Goal: Obtain resource: Obtain resource

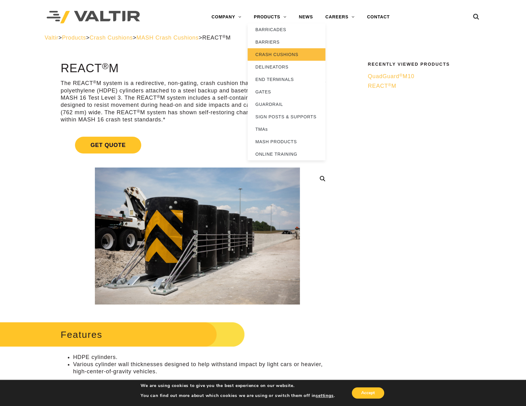
click at [279, 55] on link "CRASH CUSHIONS" at bounding box center [287, 54] width 78 height 12
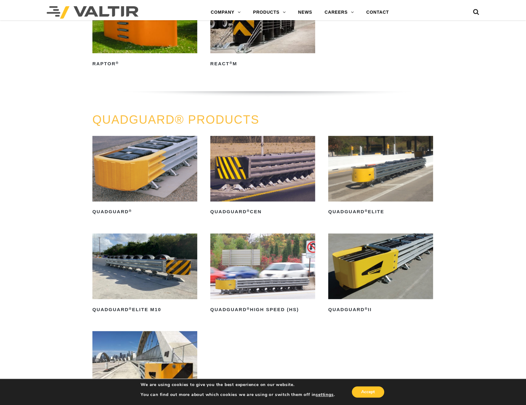
scroll to position [373, 0]
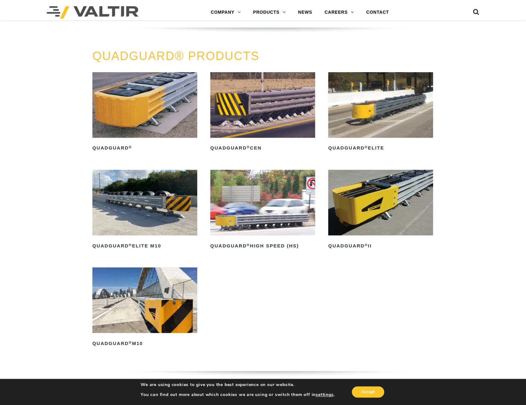
click at [381, 185] on img at bounding box center [380, 203] width 105 height 66
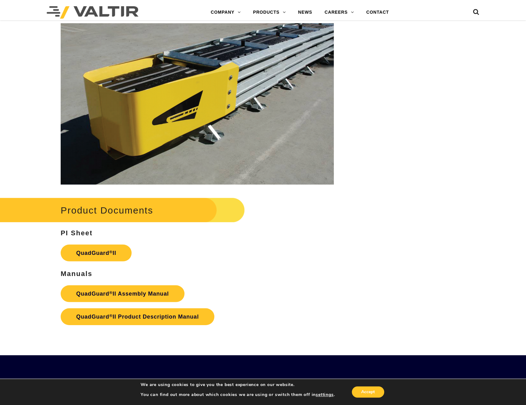
scroll to position [1120, 0]
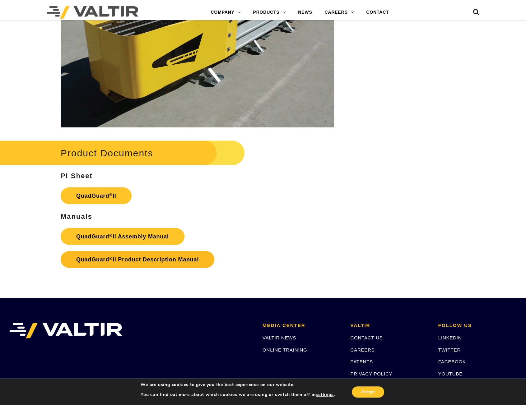
click at [147, 253] on link "QuadGuard ® II Product Description Manual" at bounding box center [138, 259] width 154 height 17
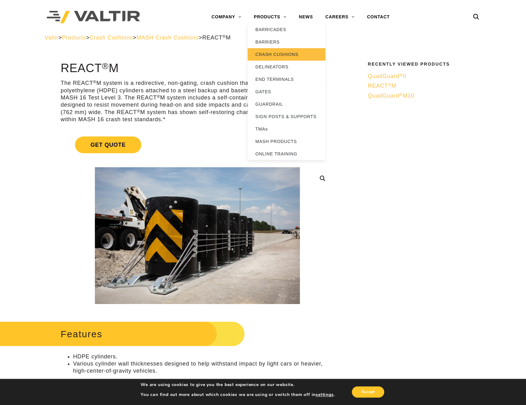
click at [271, 49] on link "CRASH CUSHIONS" at bounding box center [287, 54] width 78 height 12
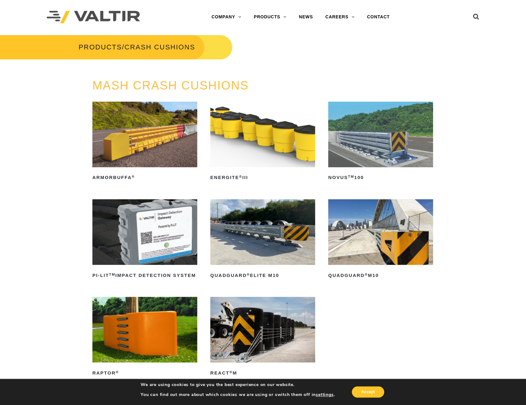
click at [367, 246] on img at bounding box center [380, 232] width 105 height 66
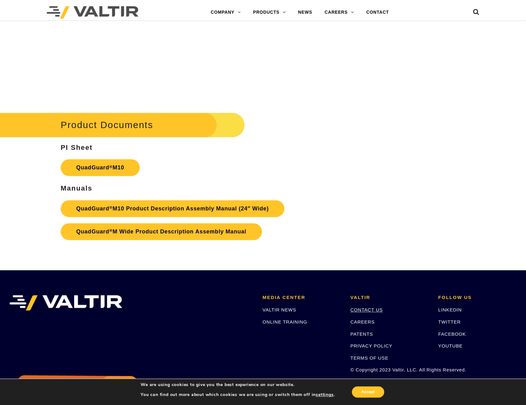
scroll to position [2092, 0]
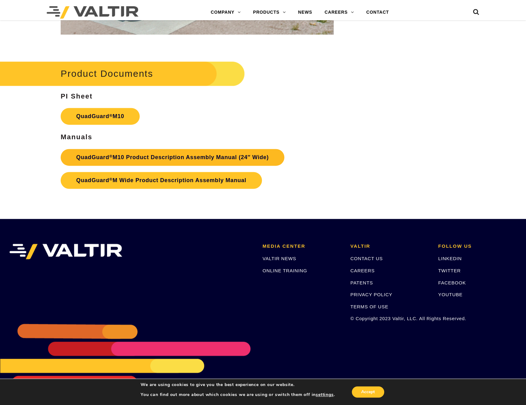
click at [219, 157] on link "QuadGuard ® M10 Product Description Assembly Manual (24″ Wide)" at bounding box center [173, 157] width 224 height 17
click at [252, 161] on link "QuadGuard ® M10 Product Description Assembly Manual (24″ Wide)" at bounding box center [173, 157] width 224 height 17
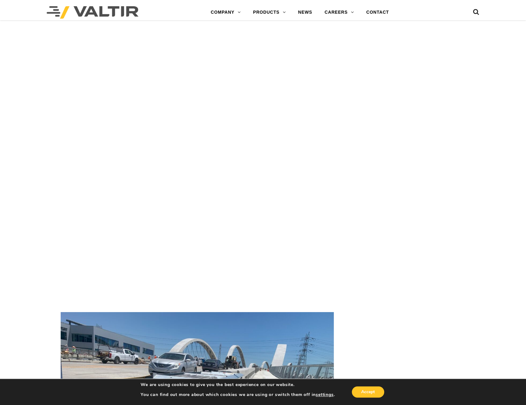
scroll to position [1283, 0]
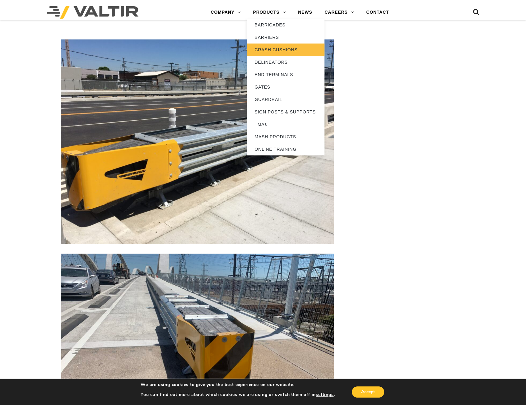
click at [274, 48] on link "CRASH CUSHIONS" at bounding box center [286, 50] width 78 height 12
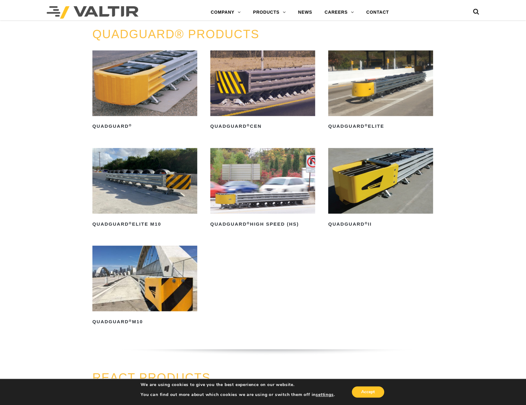
scroll to position [404, 0]
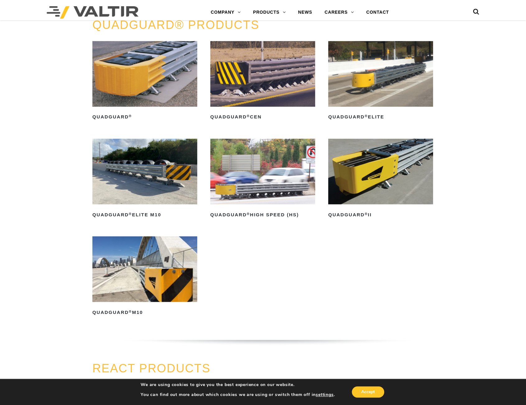
click at [401, 168] on img at bounding box center [380, 172] width 105 height 66
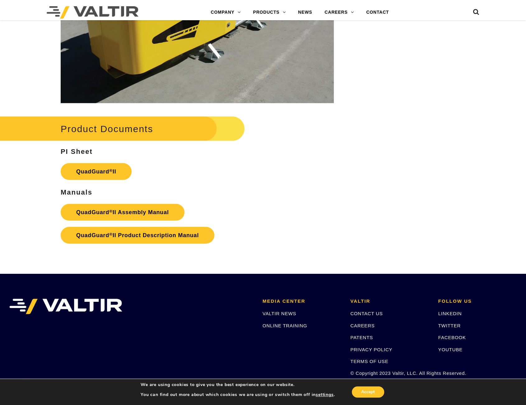
scroll to position [1197, 0]
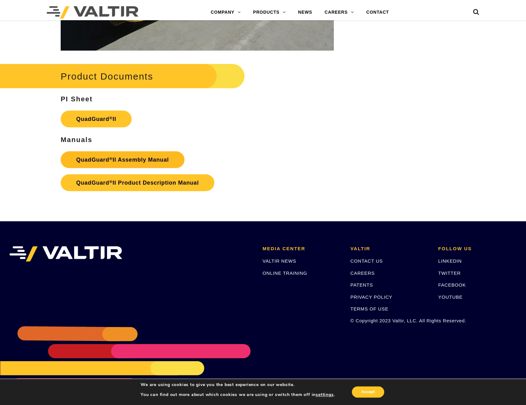
click at [161, 157] on strong "QuadGuard ® II Assembly Manual" at bounding box center [122, 160] width 93 height 6
click at [186, 185] on link "QuadGuard ® II Product Description Manual" at bounding box center [138, 183] width 154 height 17
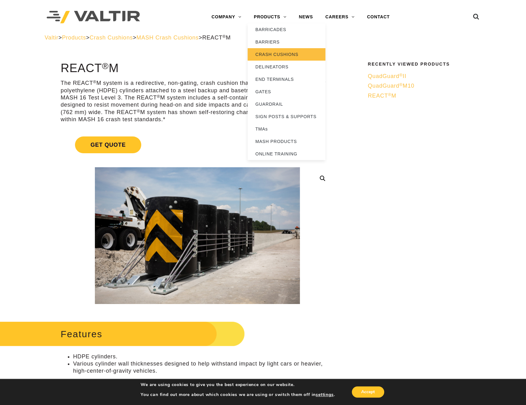
click at [268, 50] on link "CRASH CUSHIONS" at bounding box center [287, 54] width 78 height 12
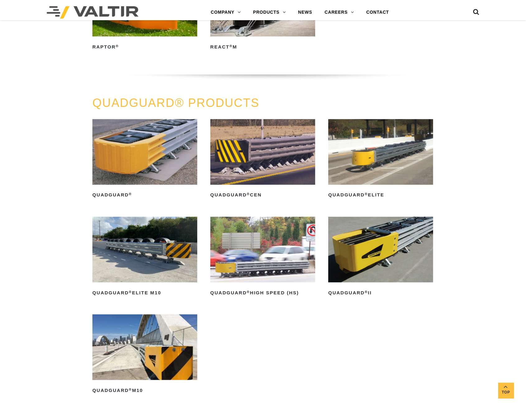
scroll to position [373, 0]
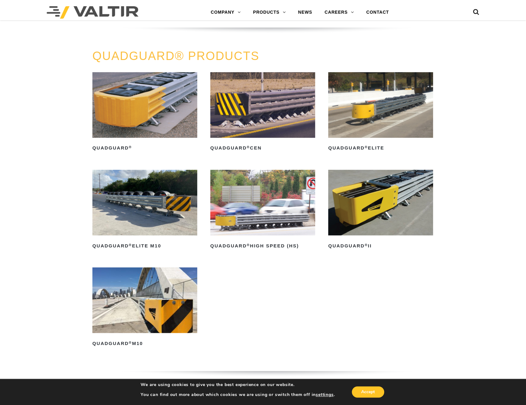
click at [364, 226] on img at bounding box center [380, 203] width 105 height 66
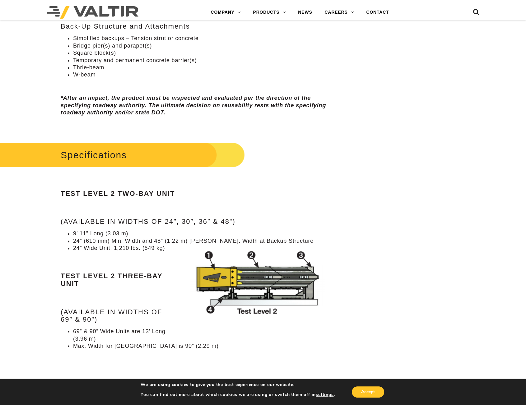
scroll to position [529, 0]
